Goal: Information Seeking & Learning: Check status

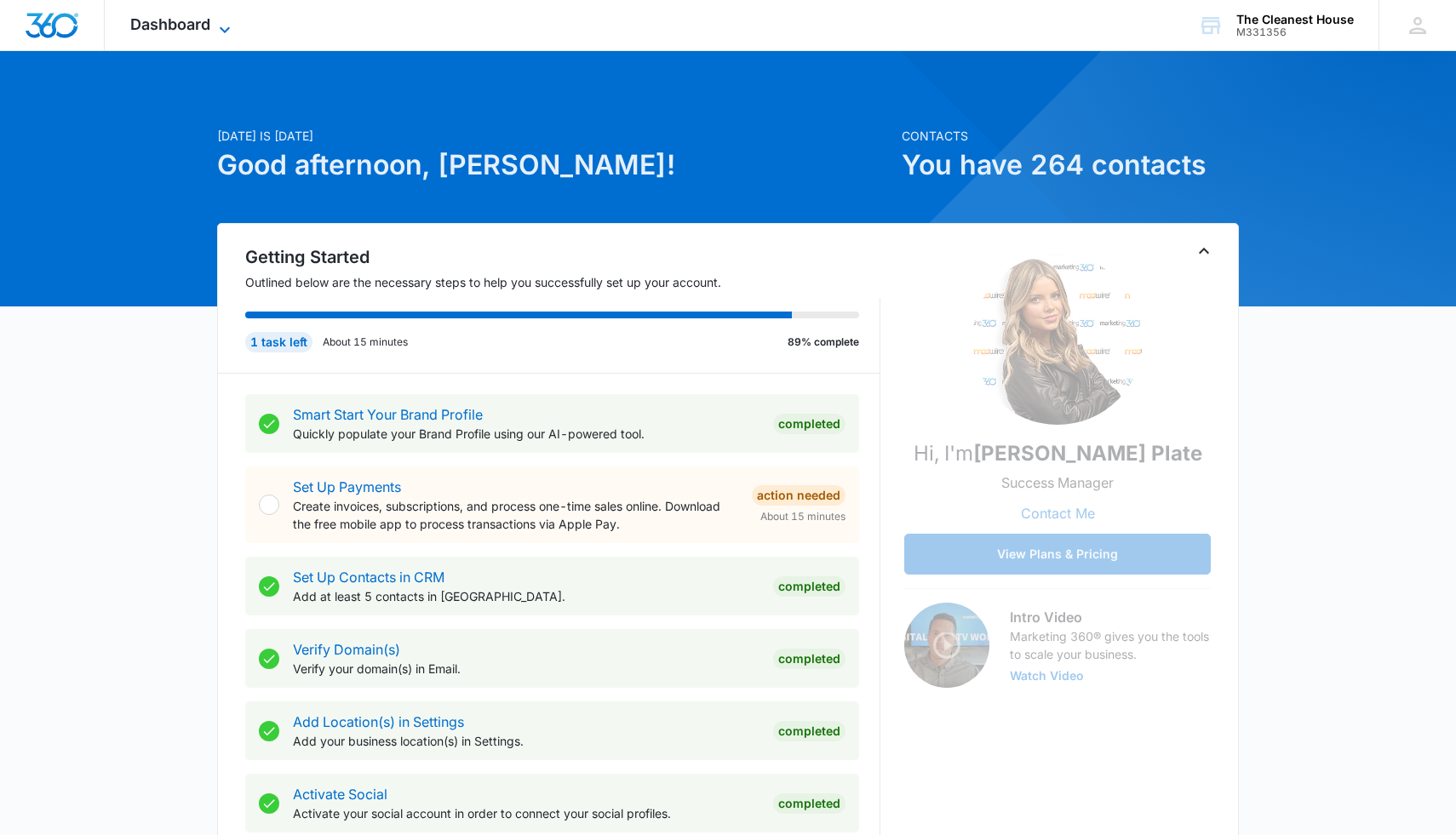
click at [231, 22] on icon at bounding box center [224, 29] width 20 height 20
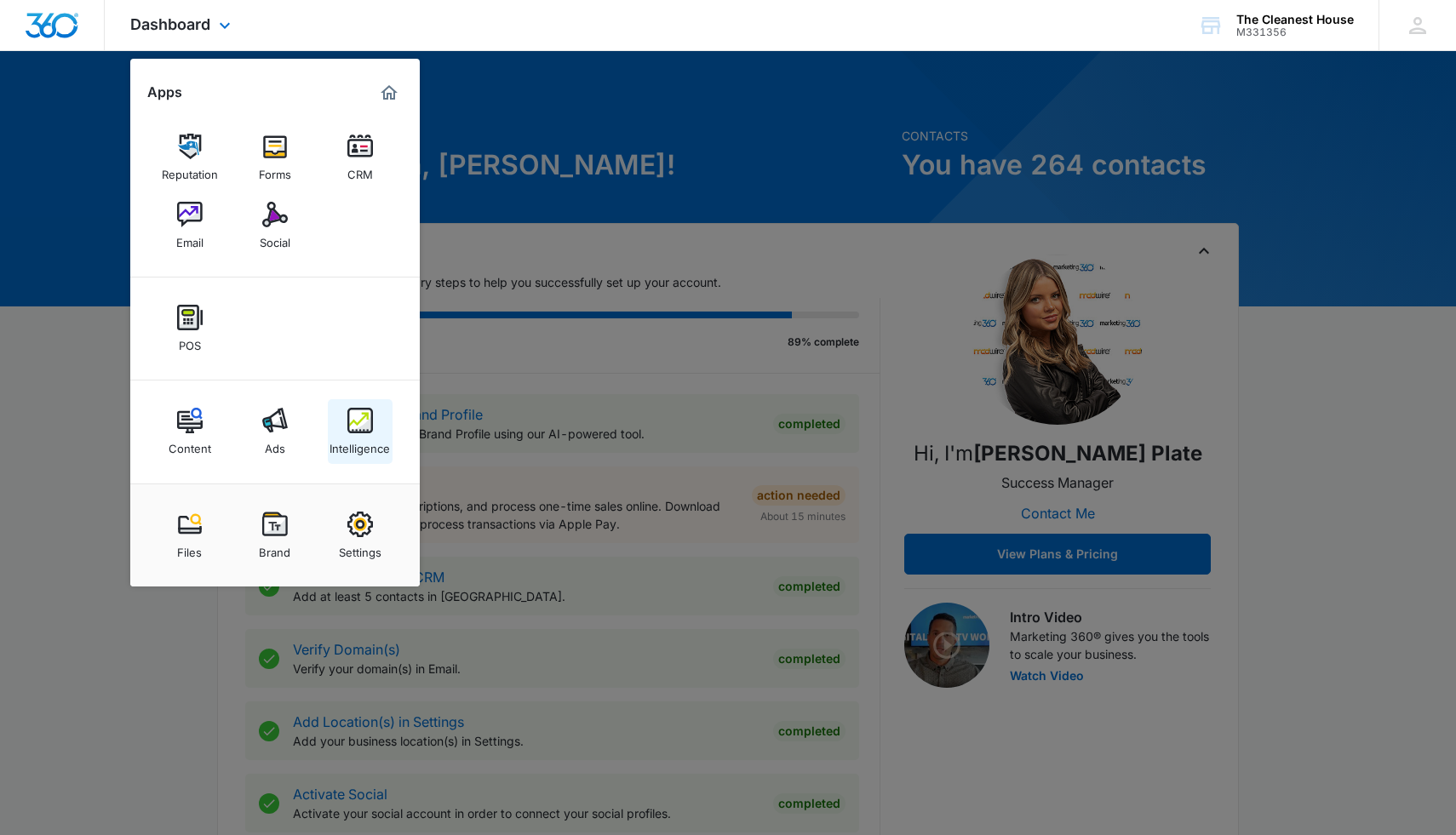
click at [366, 430] on img at bounding box center [360, 420] width 26 height 26
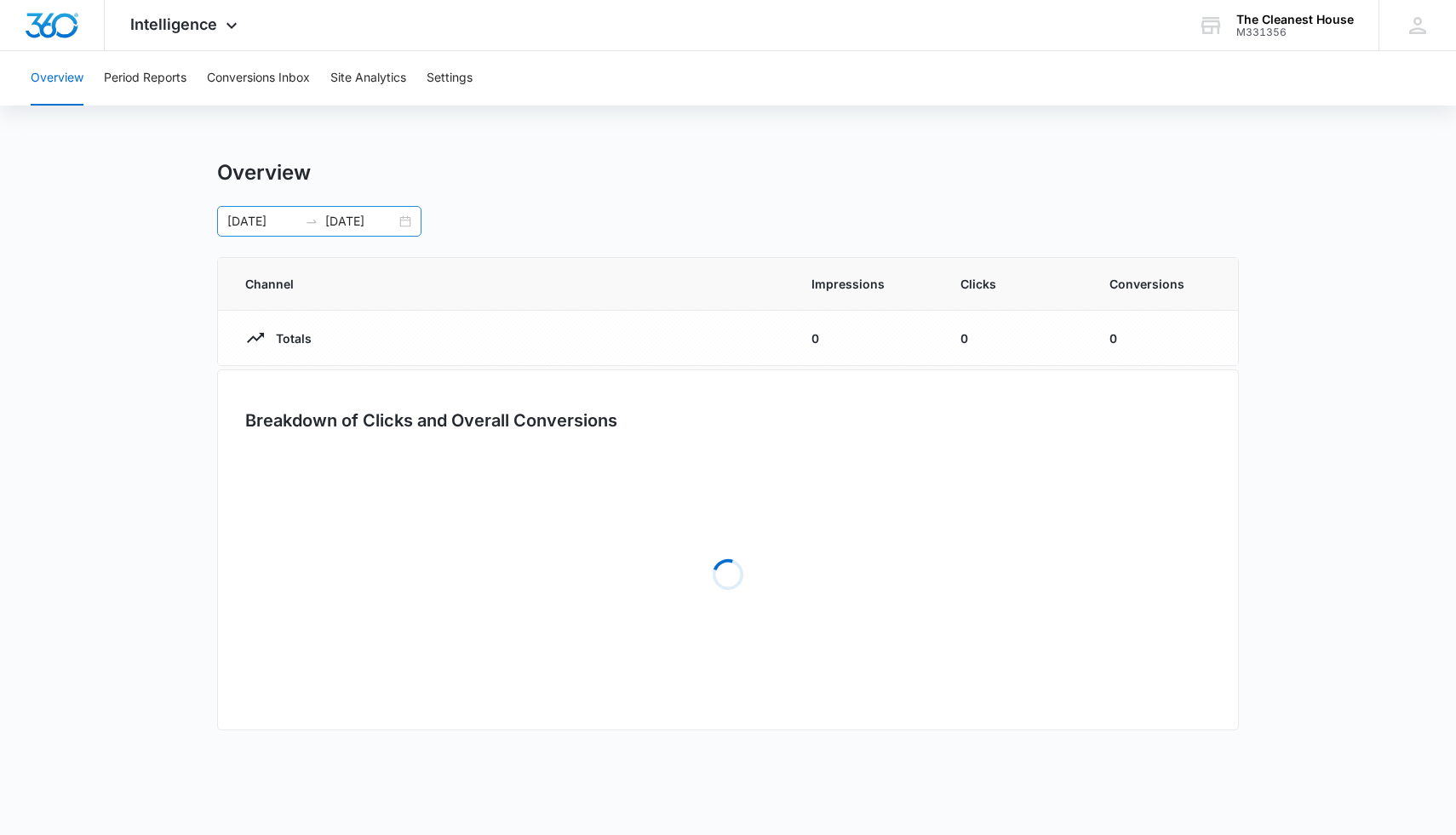
click at [273, 222] on input "[DATE]" at bounding box center [262, 221] width 70 height 18
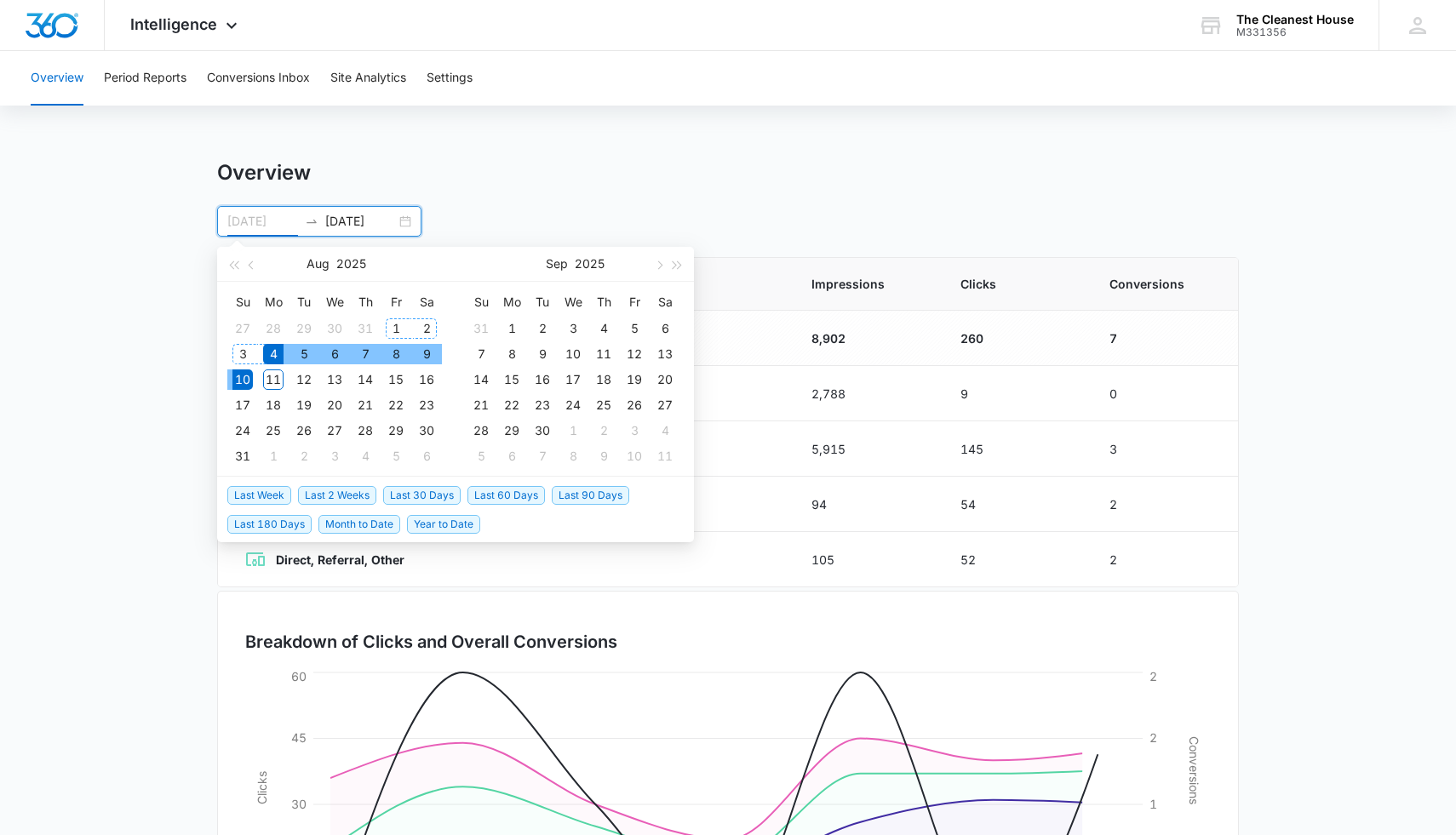
click at [393, 326] on div "1" at bounding box center [395, 328] width 20 height 20
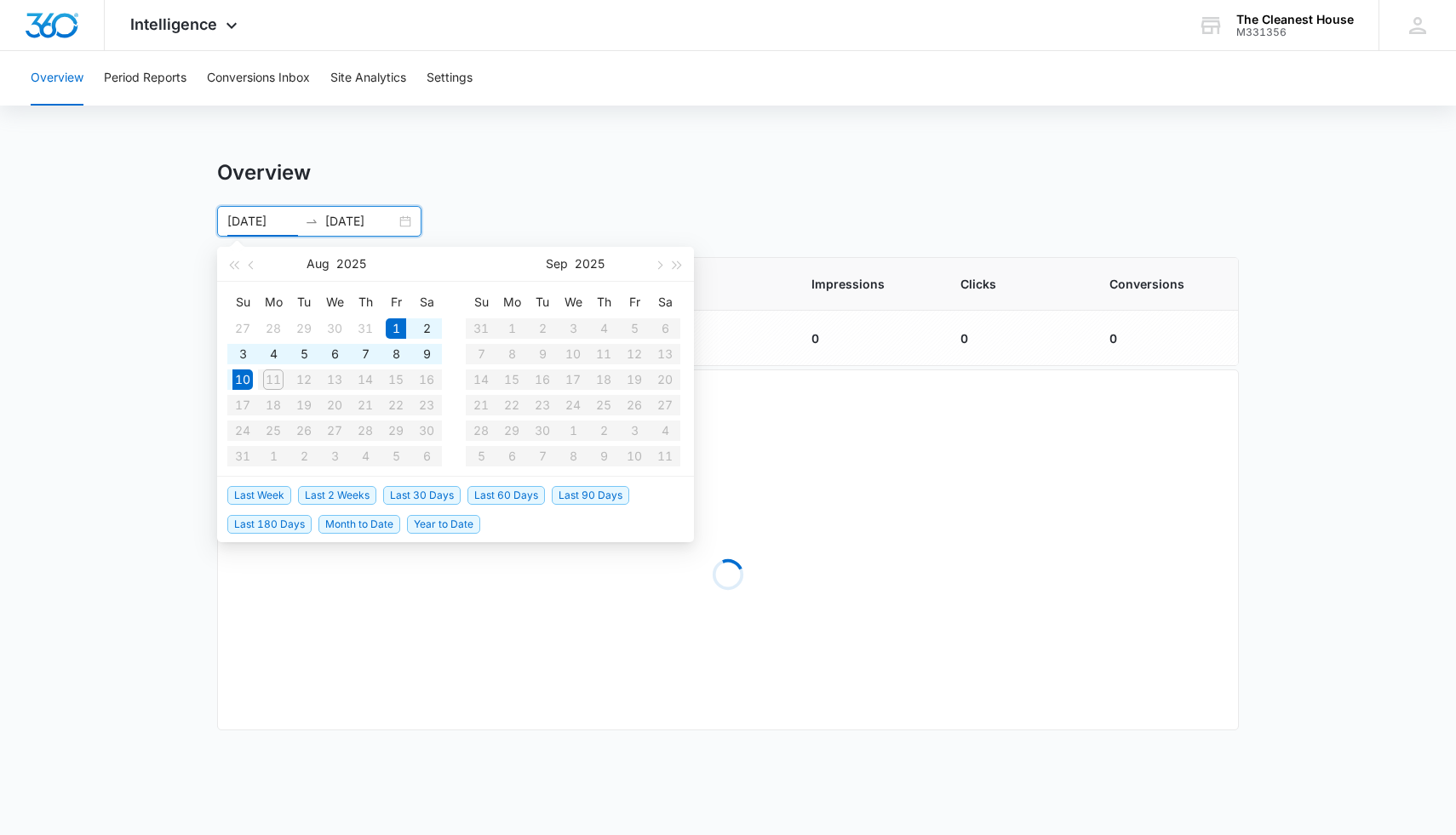
click at [288, 222] on input "[DATE]" at bounding box center [262, 221] width 70 height 18
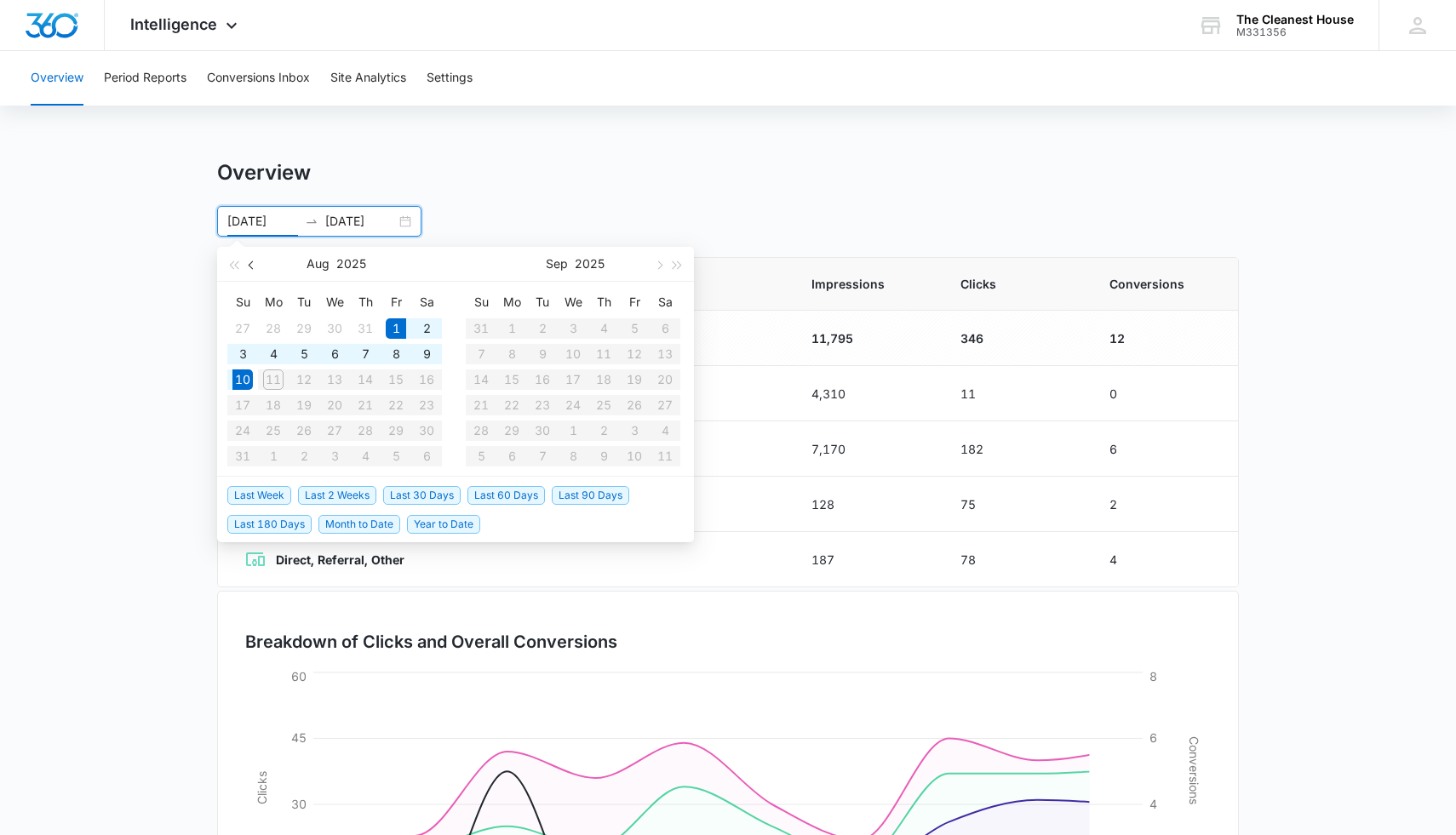
click at [252, 263] on span "button" at bounding box center [253, 265] width 9 height 9
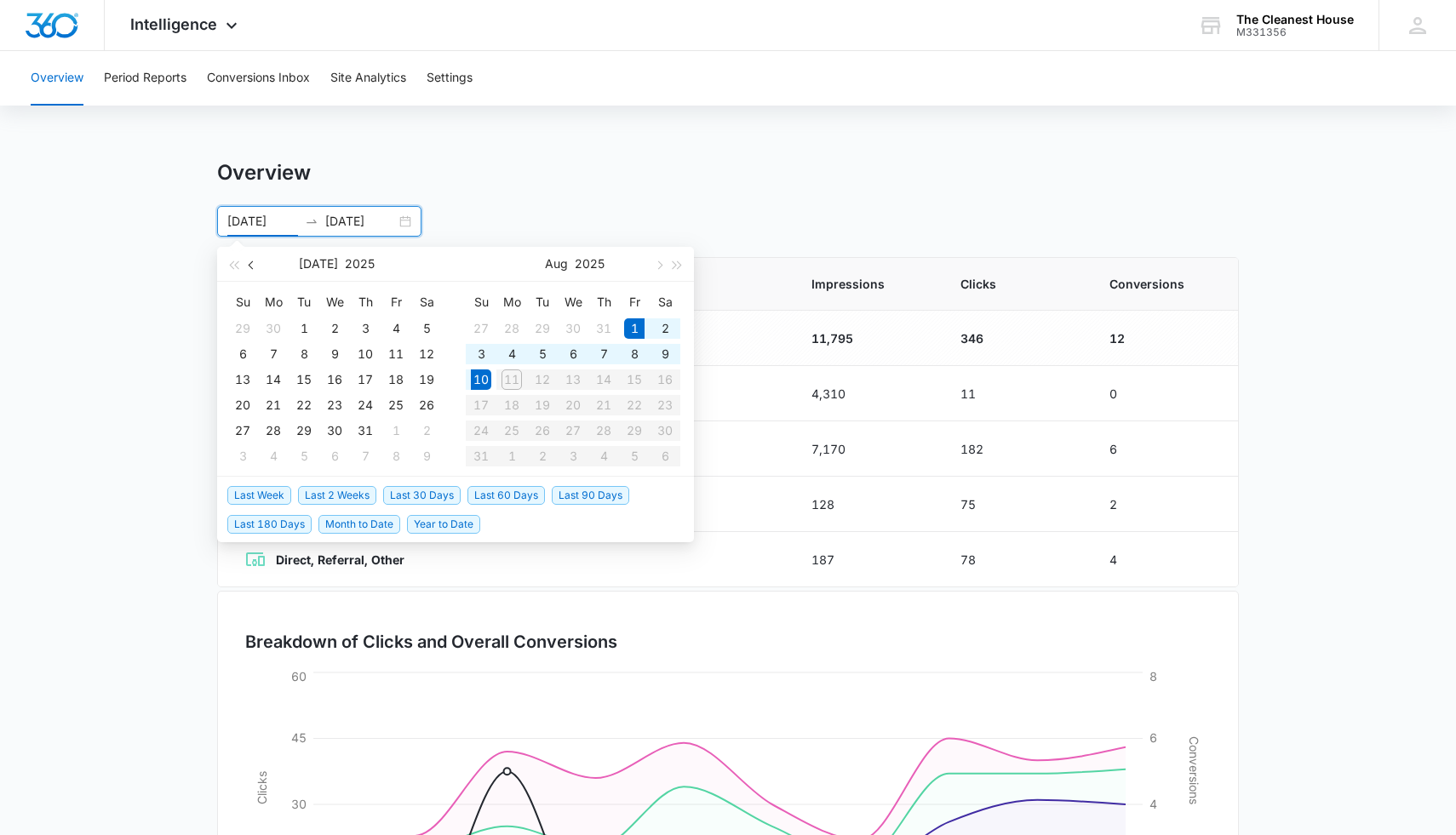
click at [252, 263] on span "button" at bounding box center [253, 265] width 9 height 9
click at [251, 263] on span "button" at bounding box center [253, 265] width 9 height 9
click at [656, 269] on button "button" at bounding box center [658, 264] width 18 height 34
click at [543, 326] on div "1" at bounding box center [542, 328] width 20 height 20
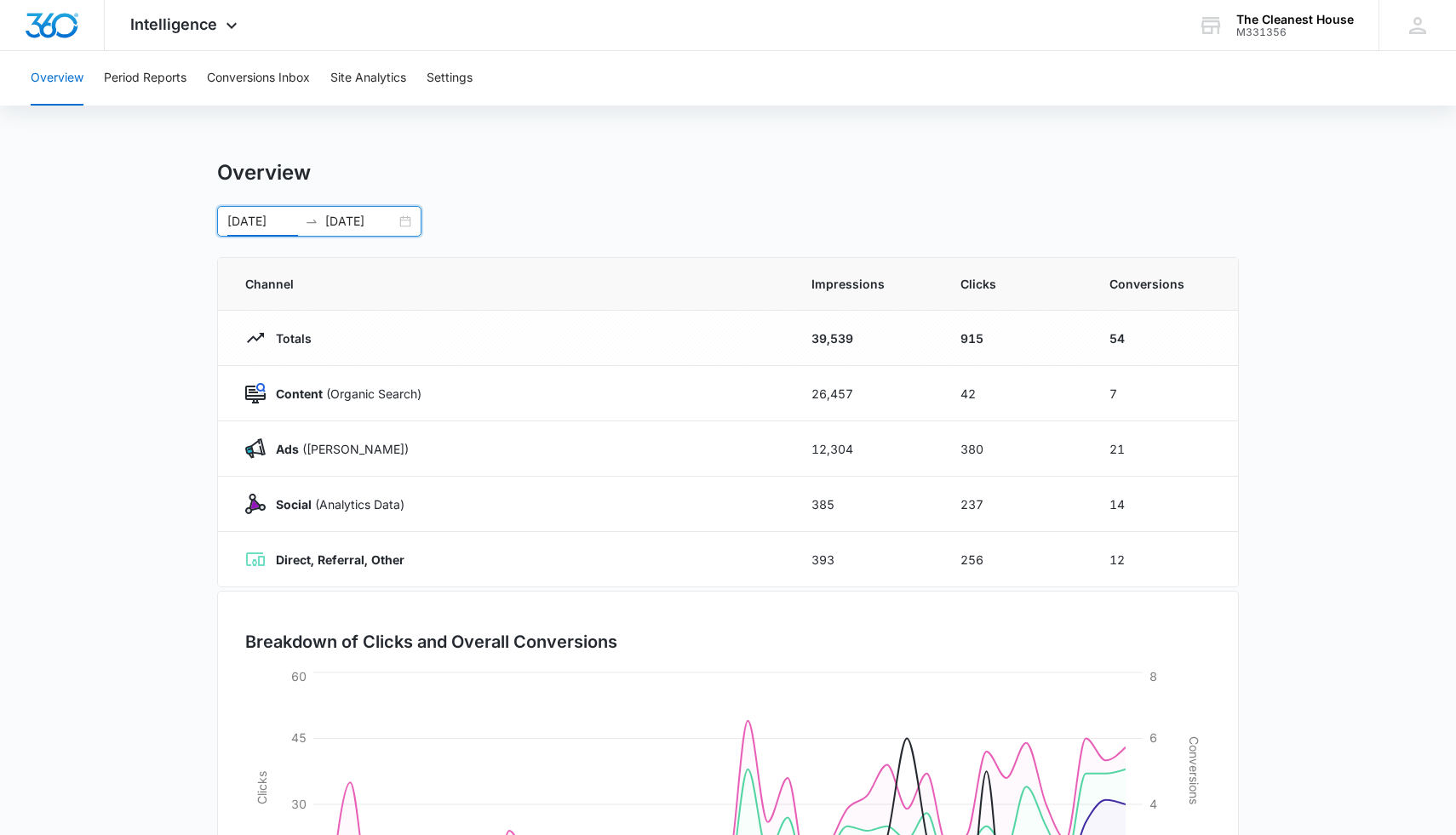
click at [280, 223] on input "[DATE]" at bounding box center [262, 221] width 70 height 18
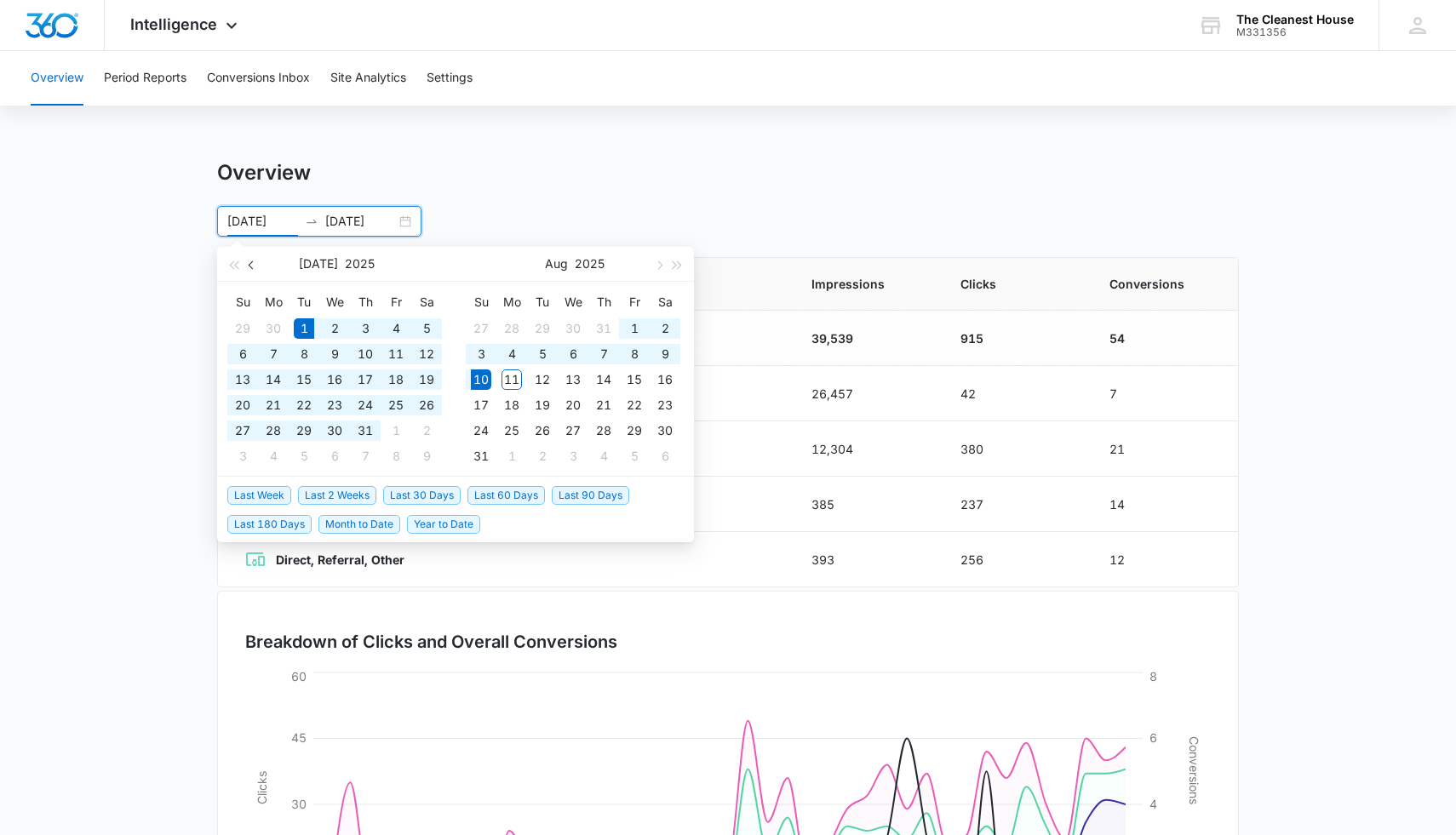
click at [254, 268] on button "button" at bounding box center [252, 264] width 18 height 34
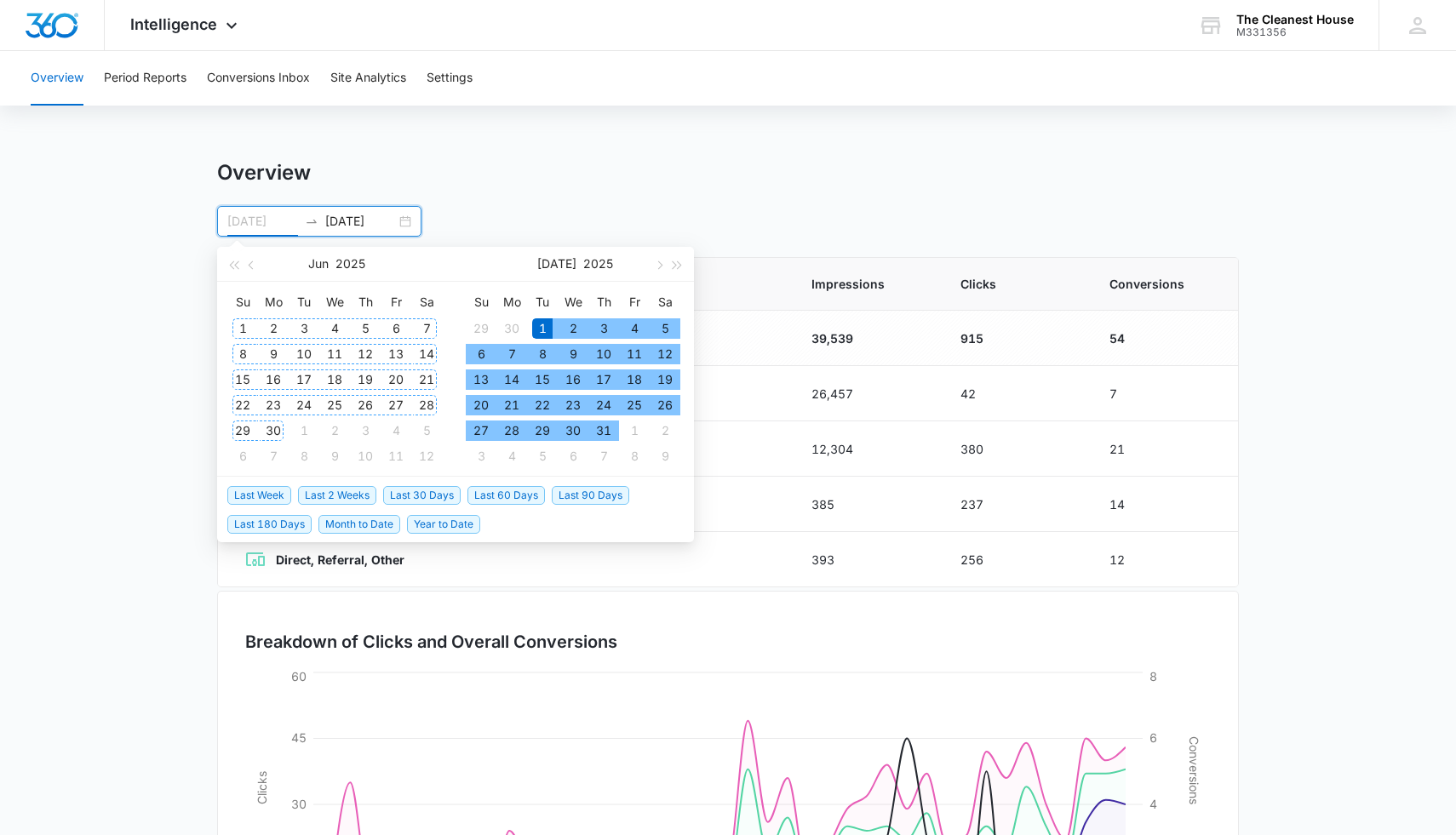
click at [246, 326] on div "1" at bounding box center [242, 328] width 20 height 20
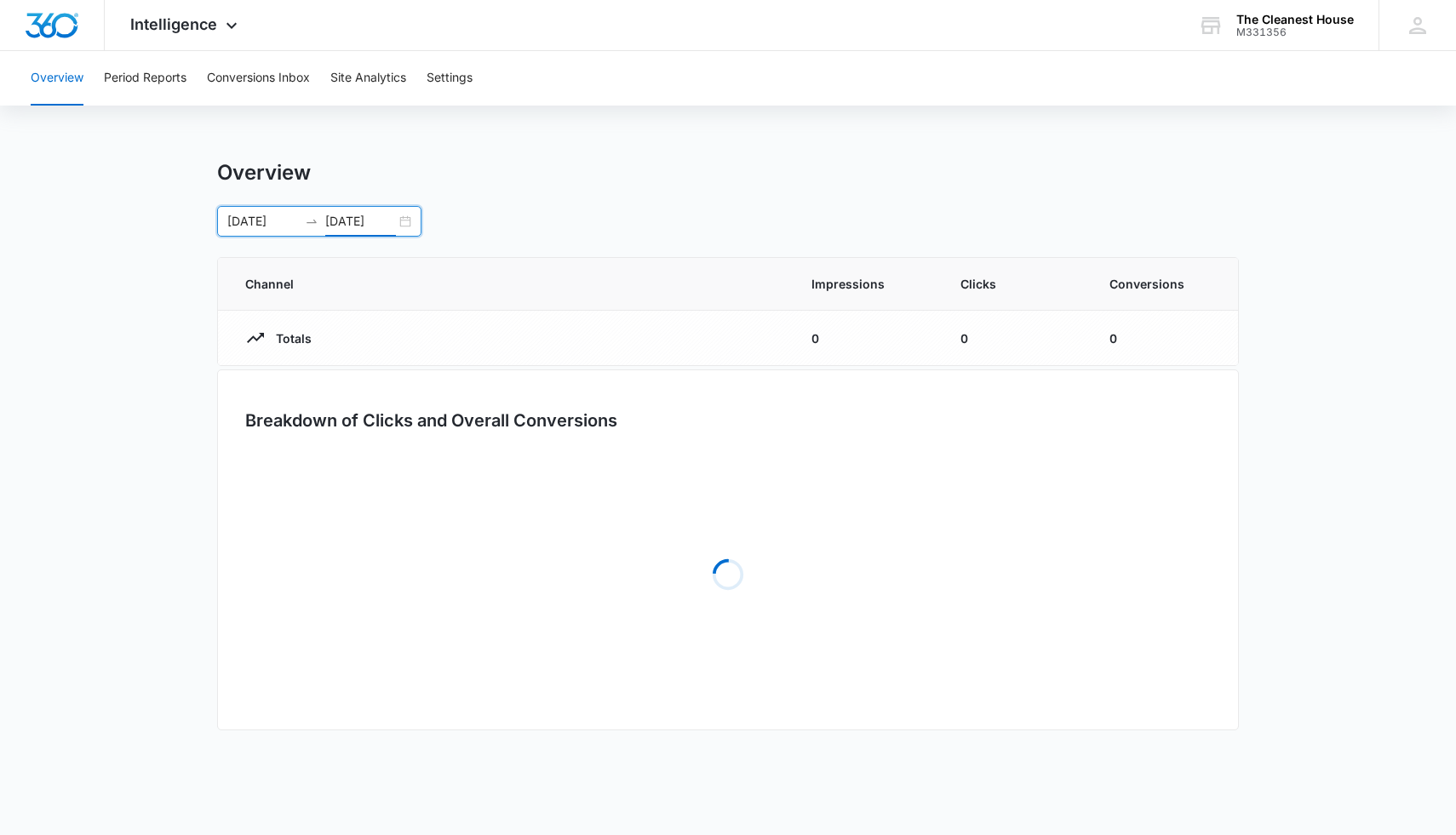
click at [521, 190] on div "Overview [DATE] [DATE] [DATE] Su Mo Tu We Th Fr Sa 29 30 1 2 3 4 5 6 7 8 9 10 1…" at bounding box center [728, 198] width 1022 height 77
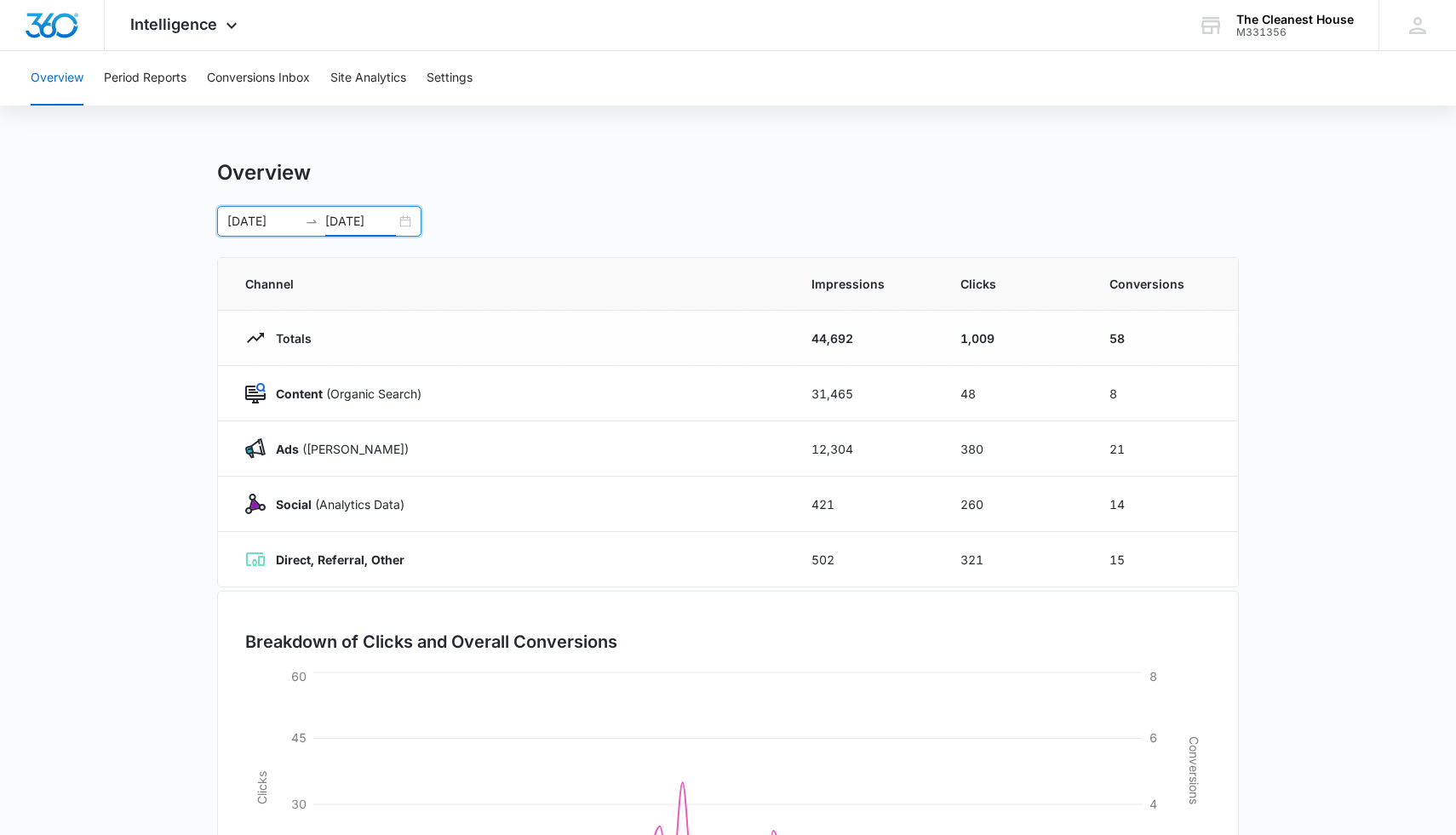
click at [415, 209] on div "[DATE] [DATE]" at bounding box center [320, 221] width 204 height 31
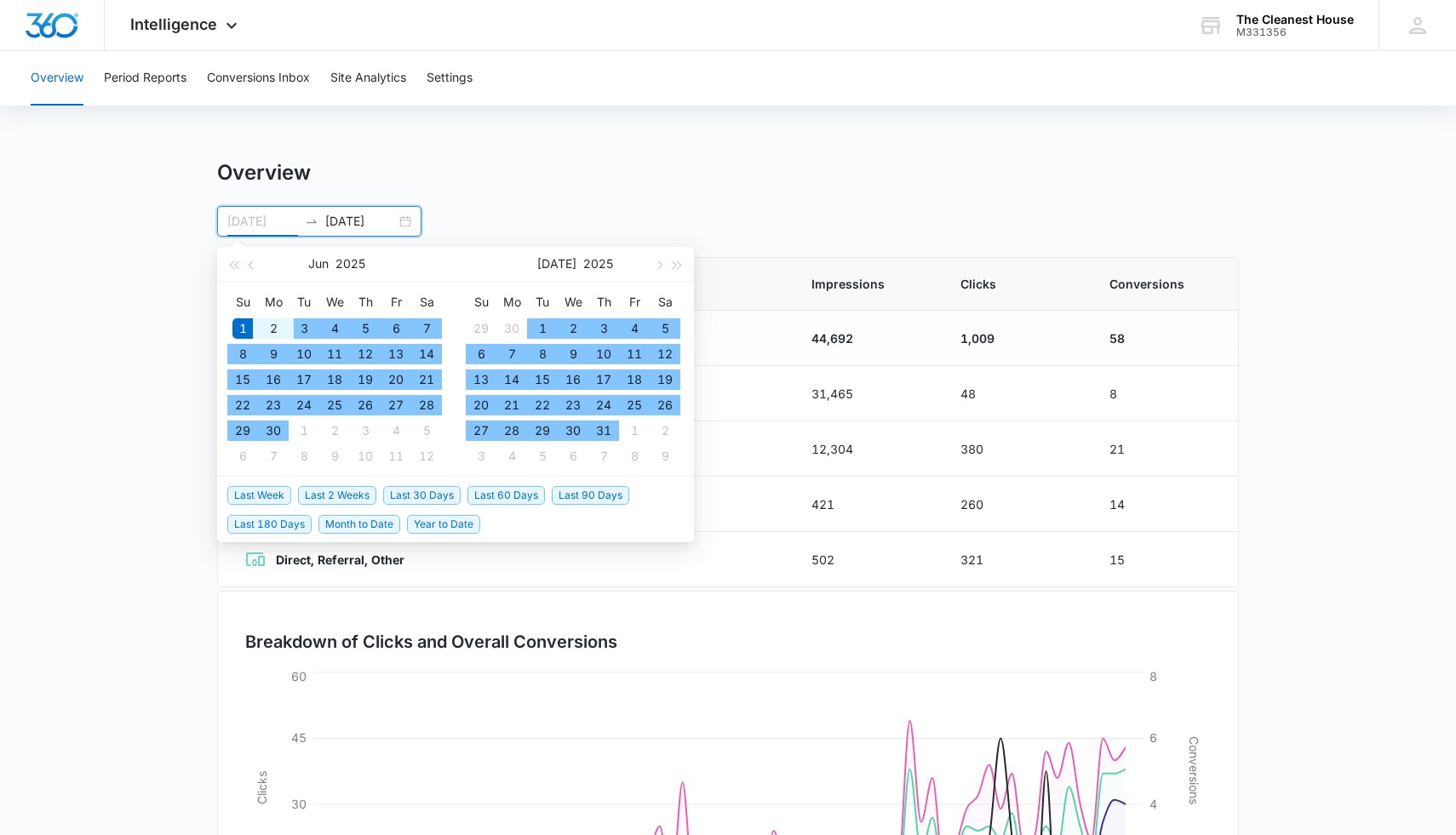
type input "[DATE]"
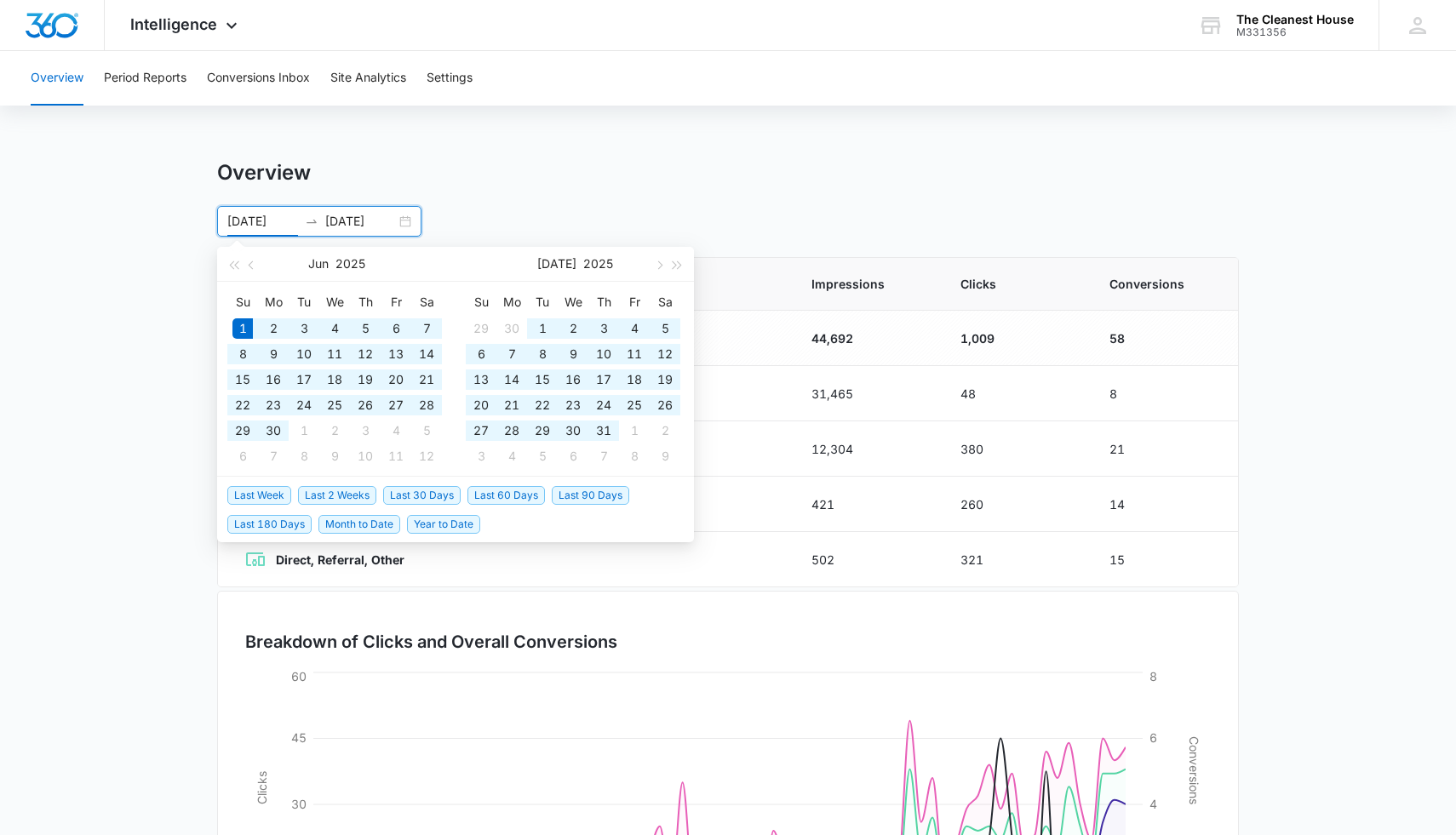
click at [614, 176] on div "Overview" at bounding box center [728, 172] width 1022 height 26
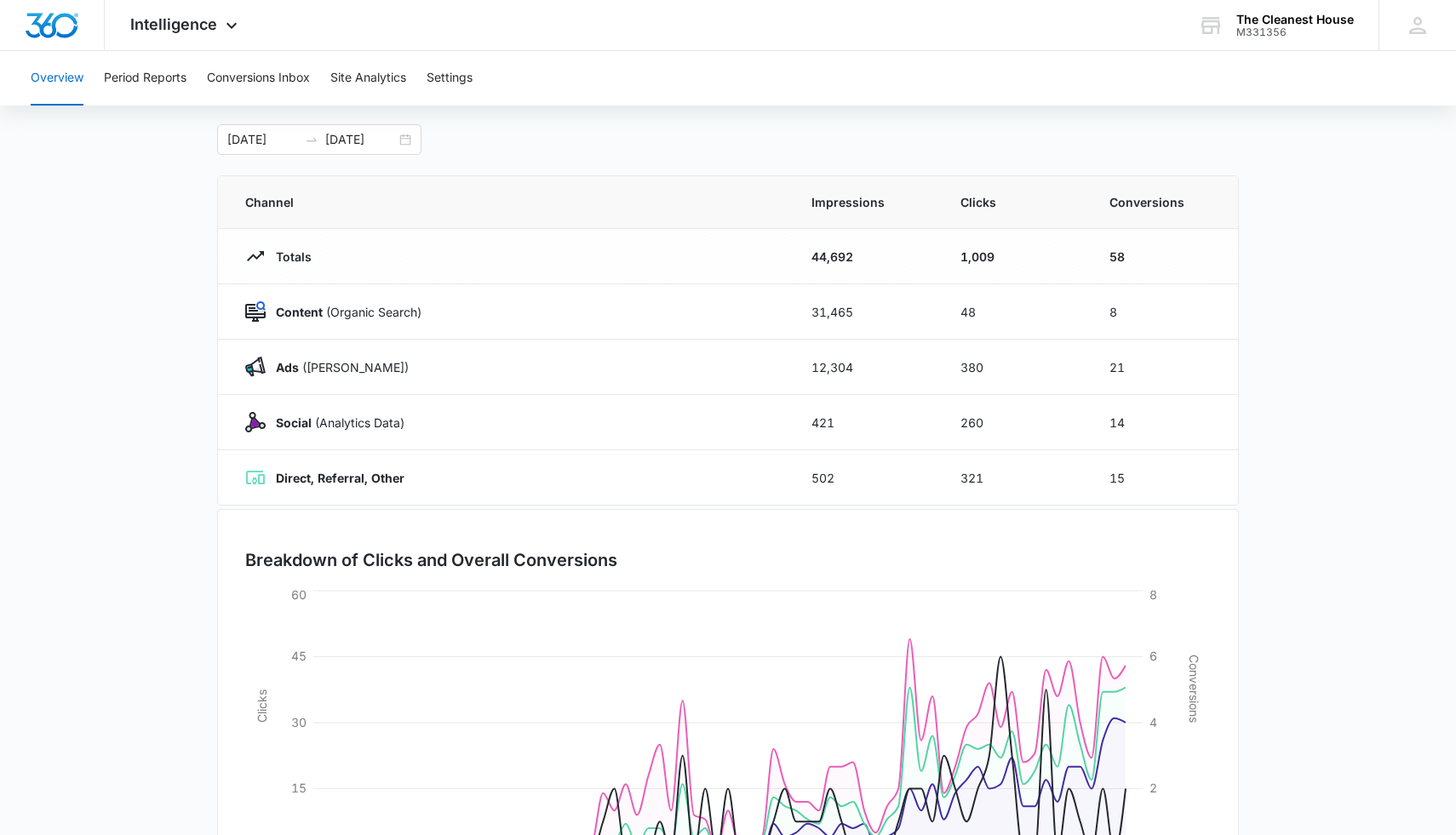
scroll to position [80, 0]
click at [174, 29] on span "Intelligence" at bounding box center [173, 24] width 87 height 18
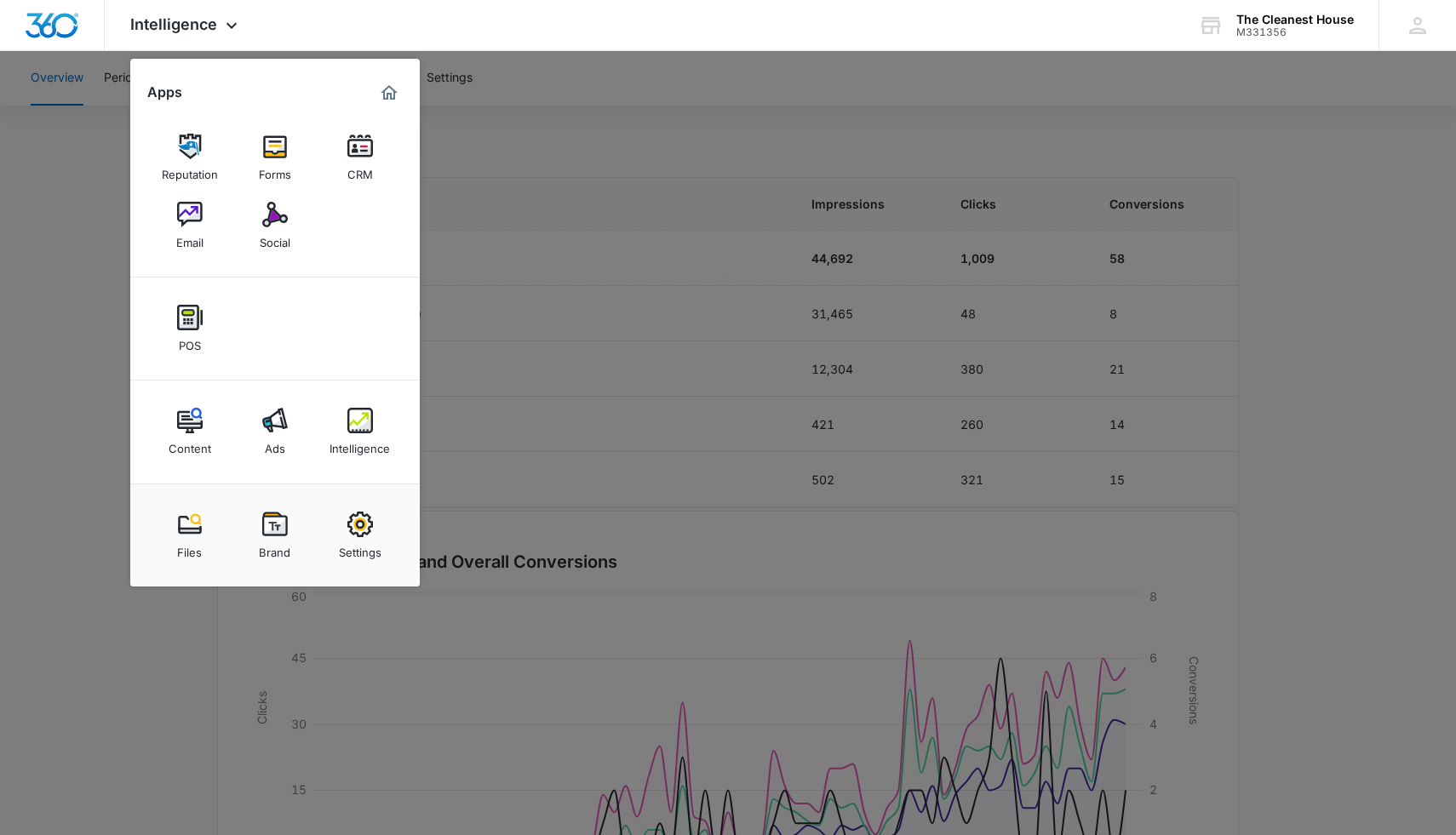
click at [703, 117] on div at bounding box center [728, 417] width 1456 height 835
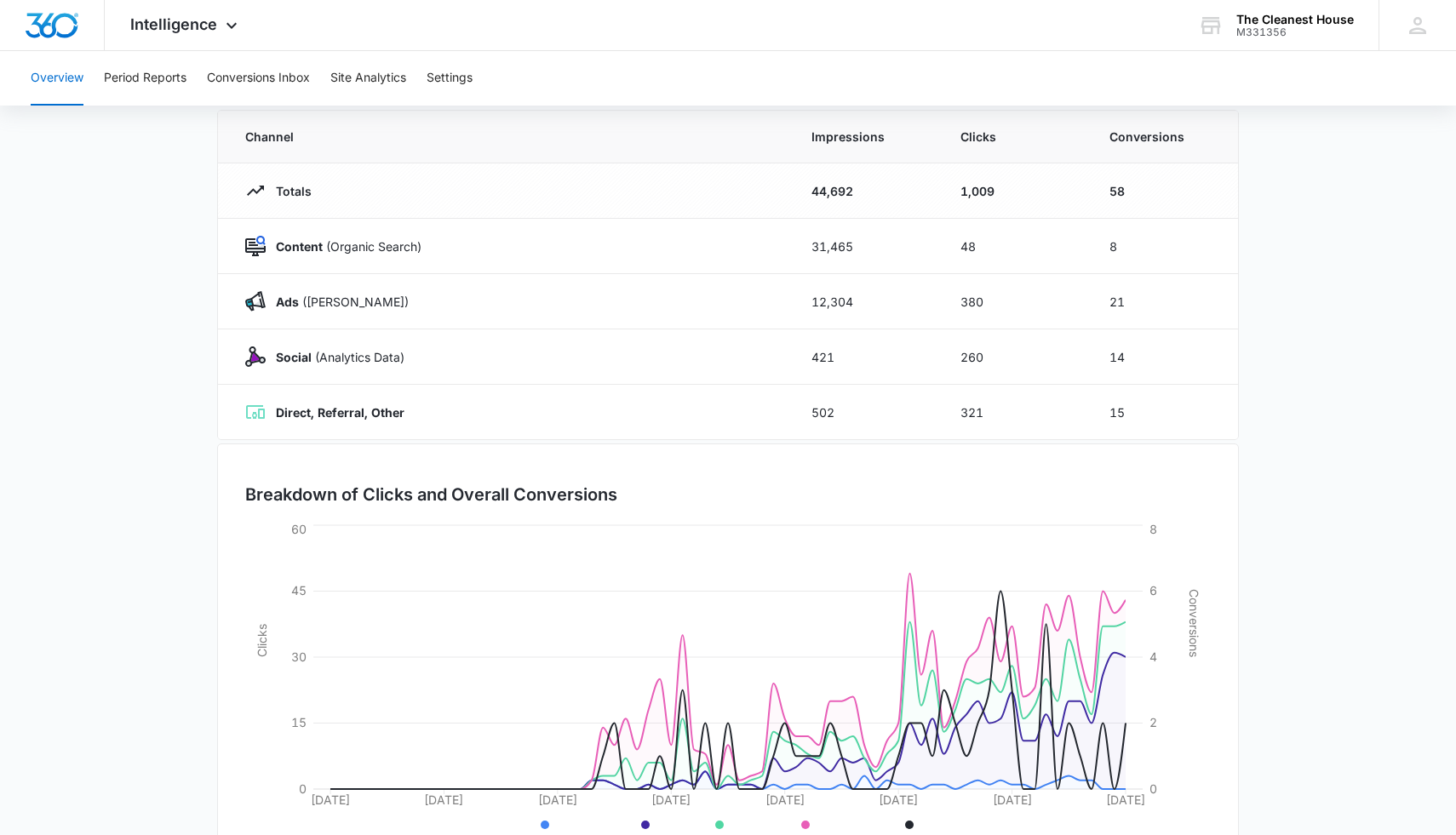
scroll to position [219, 0]
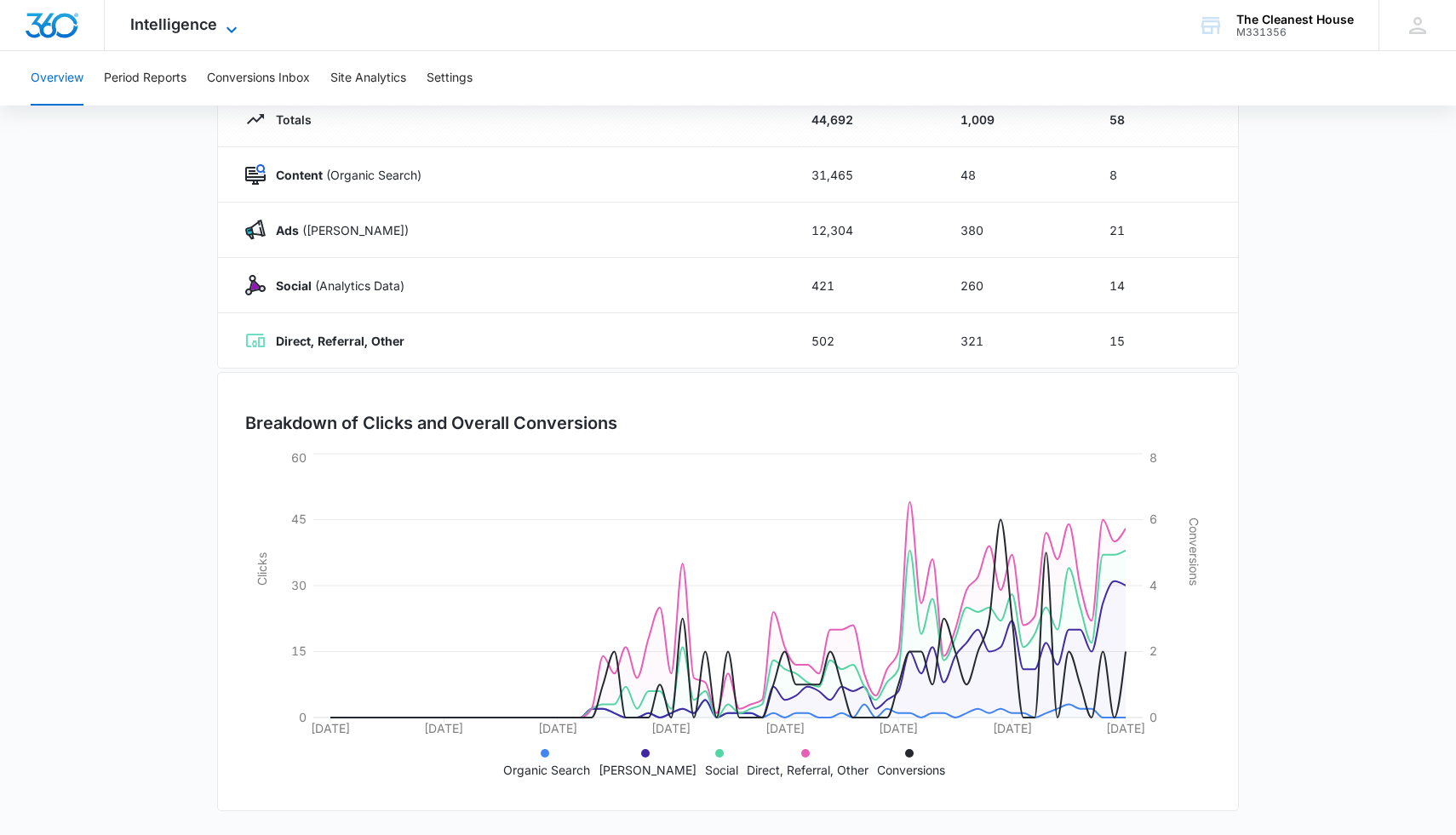
click at [215, 23] on span "Intelligence" at bounding box center [173, 24] width 87 height 18
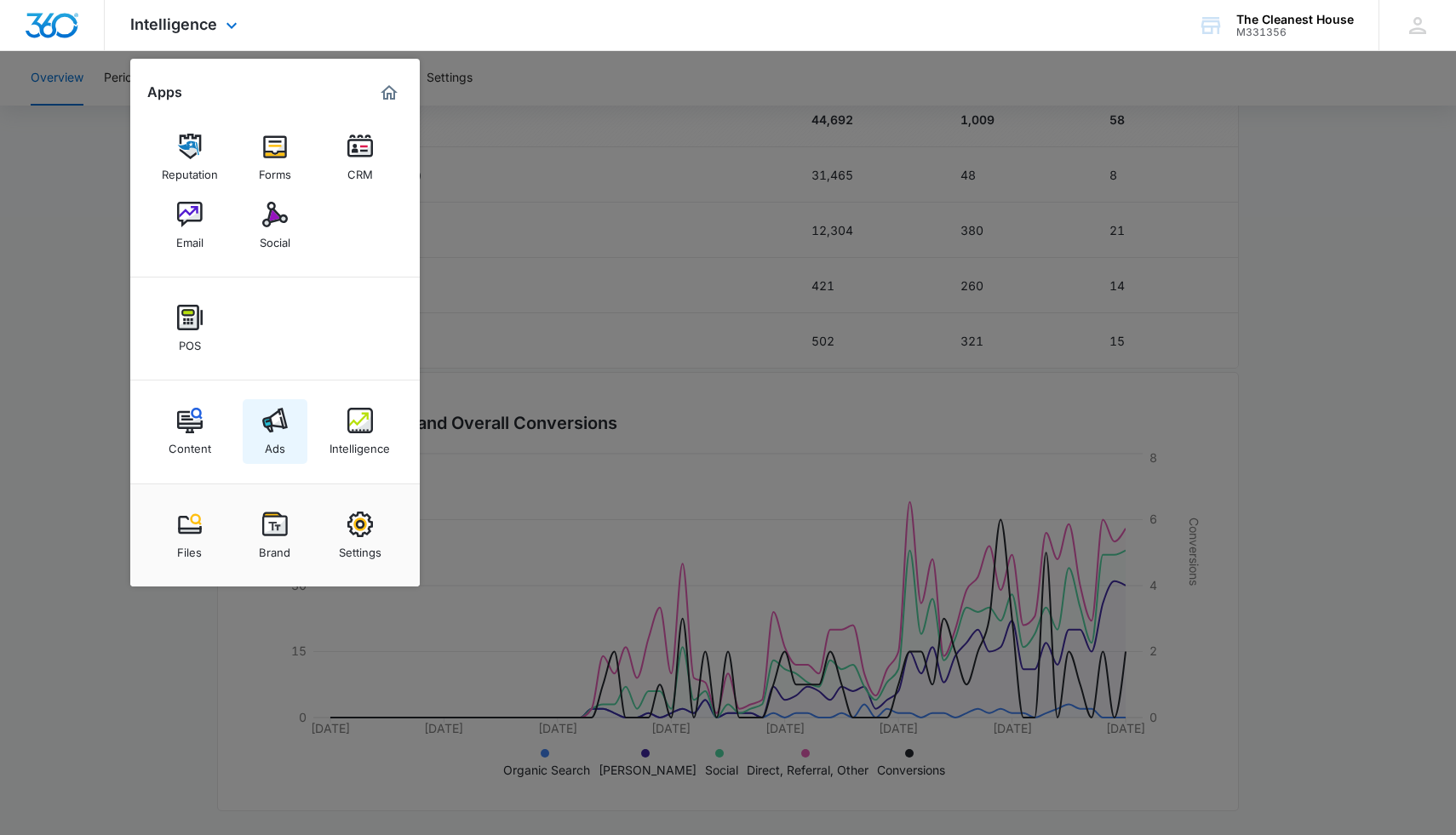
click at [279, 438] on div "Ads" at bounding box center [275, 443] width 20 height 22
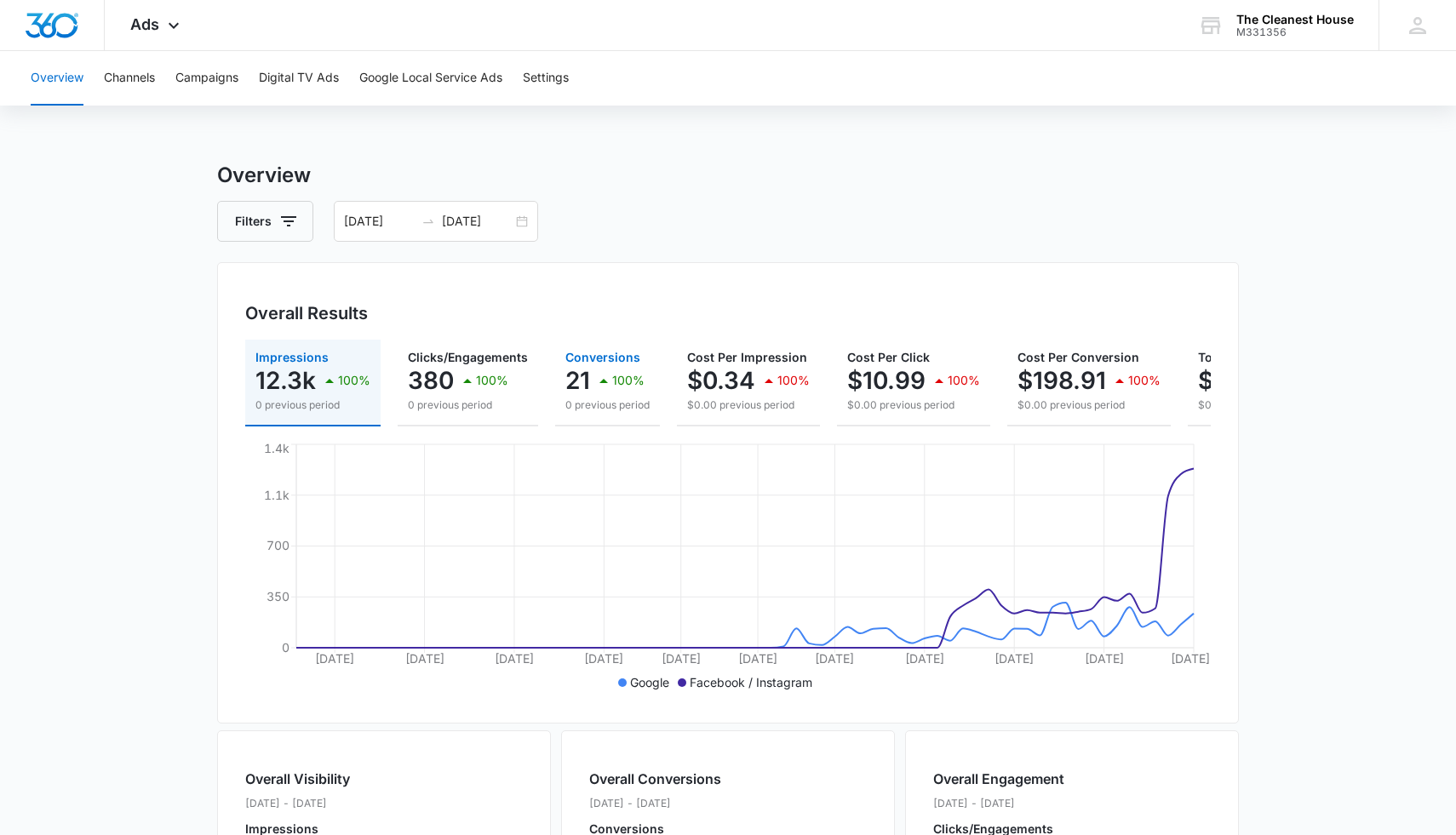
click at [573, 370] on p "21" at bounding box center [577, 380] width 25 height 27
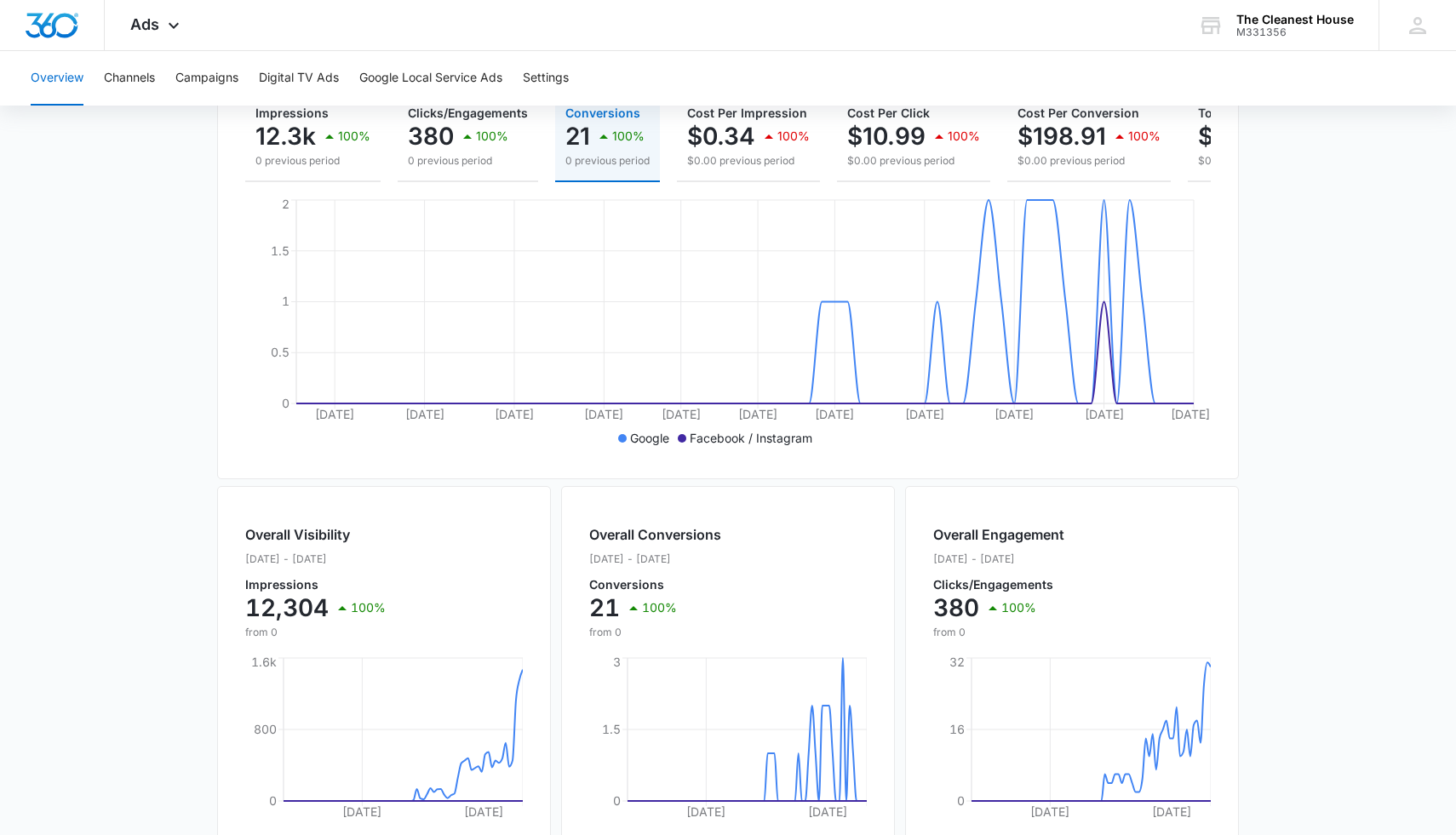
scroll to position [251, 0]
